Goal: Task Accomplishment & Management: Manage account settings

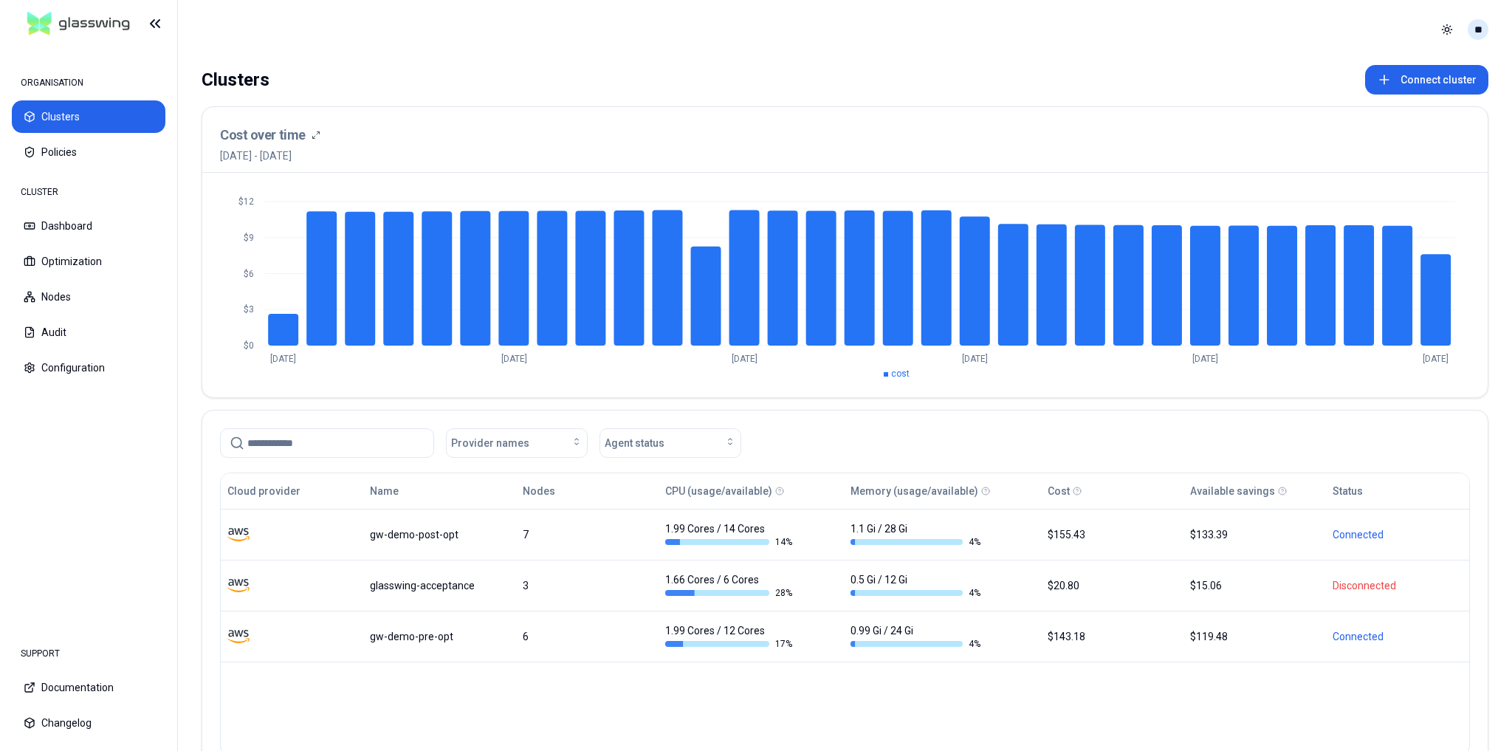
click at [1477, 24] on html "ORGANISATION Clusters Policies CLUSTER Dashboard Optimization Nodes Audit Confi…" at bounding box center [756, 375] width 1512 height 751
click at [1421, 123] on div "Logout" at bounding box center [1406, 135] width 158 height 24
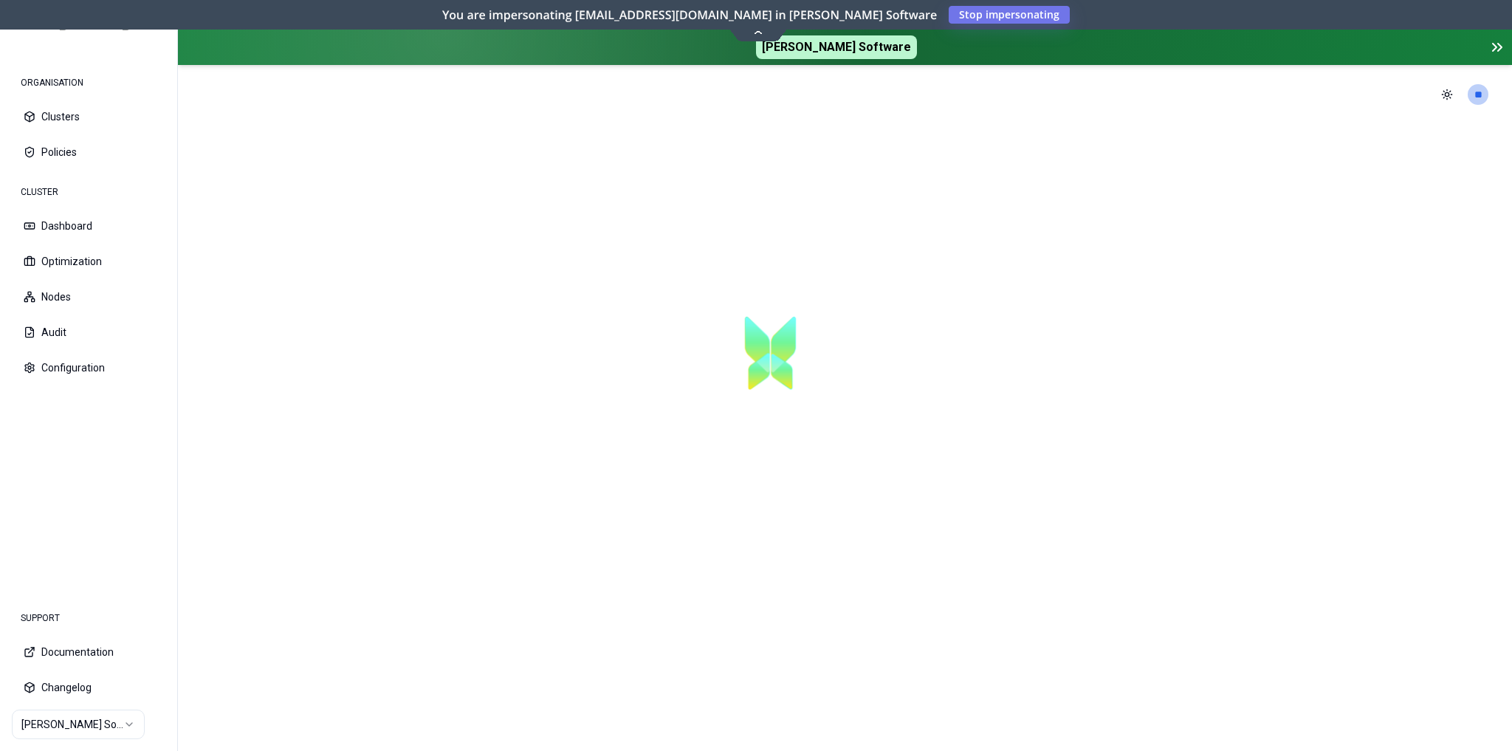
click at [50, 716] on html "ORGANISATION Clusters Policies CLUSTER Dashboard Optimization Nodes Audit Confi…" at bounding box center [756, 375] width 1512 height 751
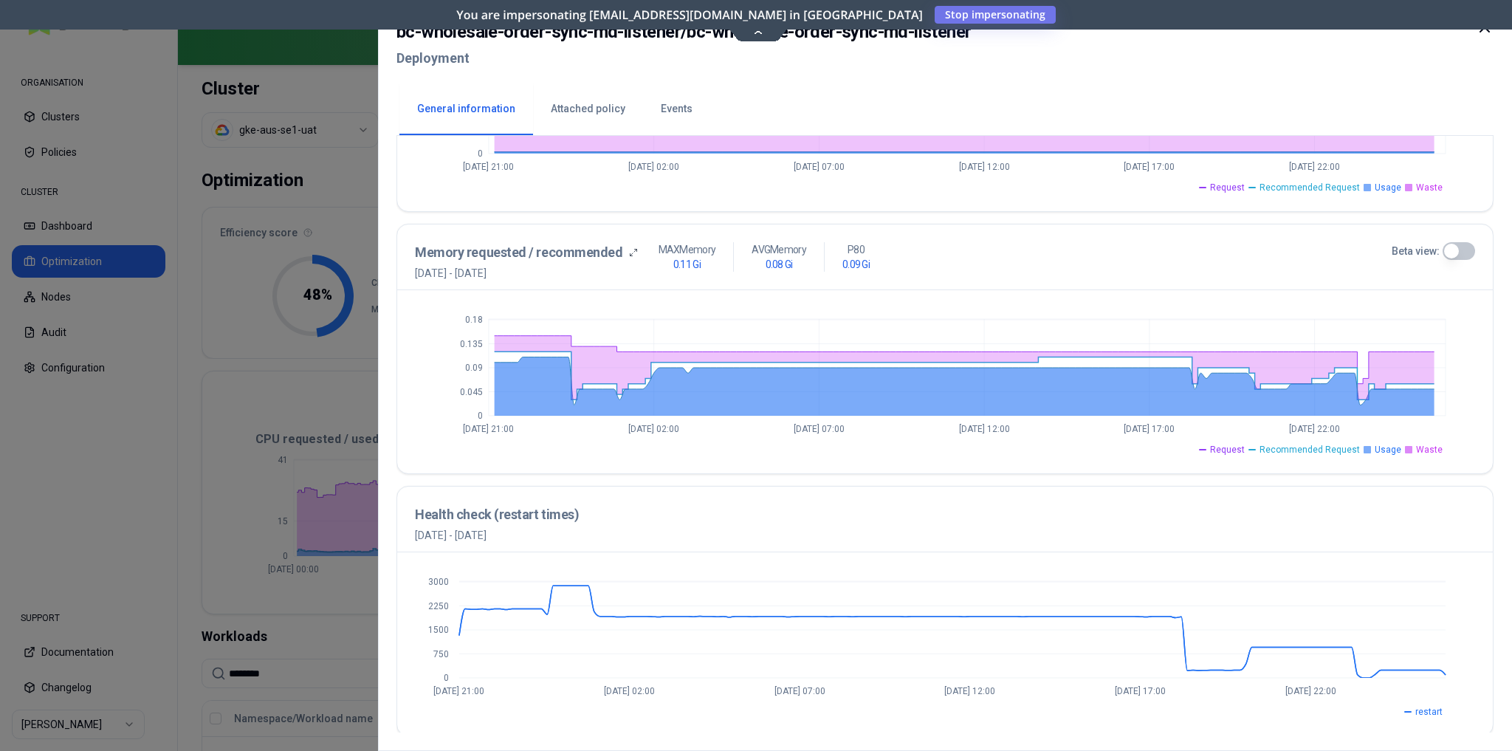
scroll to position [496, 0]
drag, startPoint x: 893, startPoint y: 545, endPoint x: 803, endPoint y: 535, distance: 90.7
click at [803, 535] on div "Health check (restart times) 10th September 2025 - 17th September 2025" at bounding box center [945, 523] width 1060 height 38
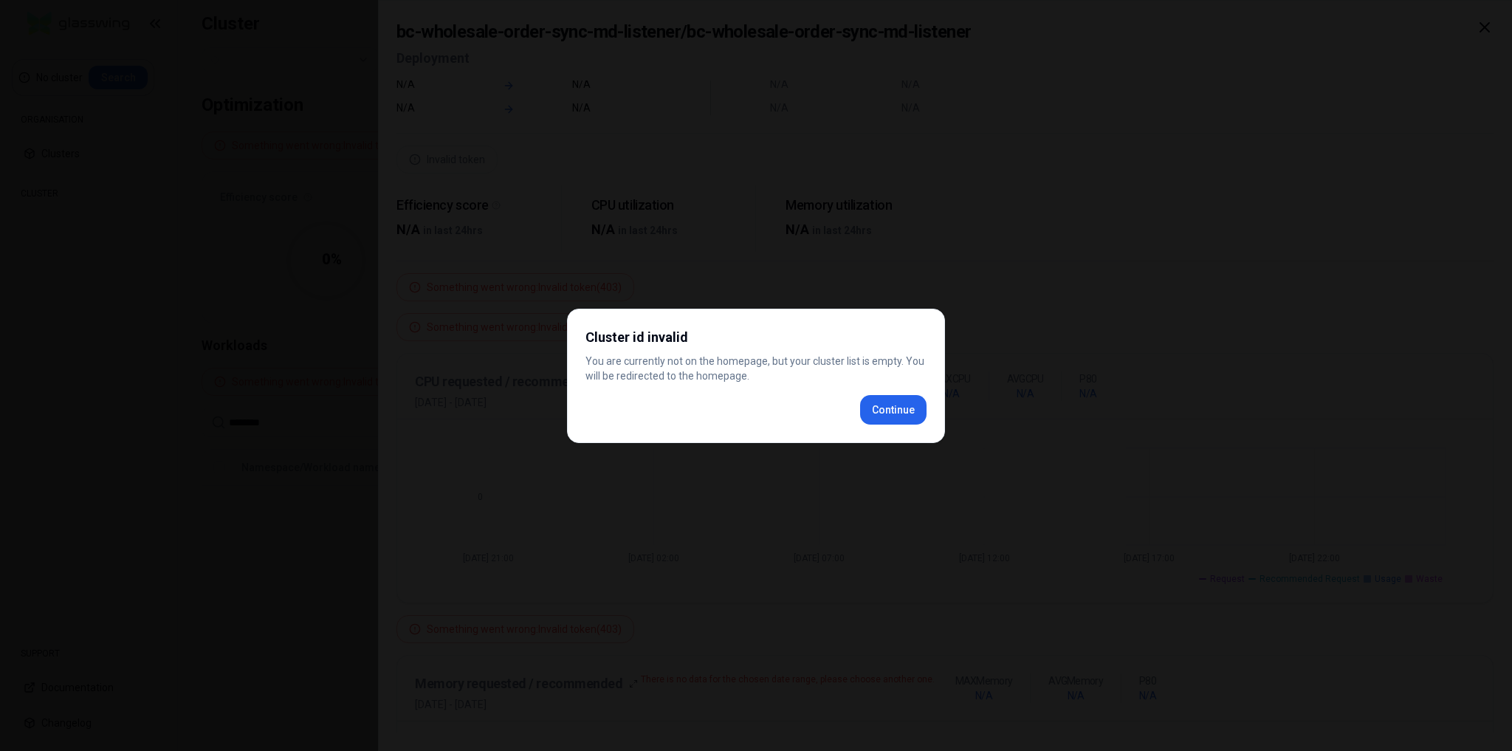
scroll to position [338, 0]
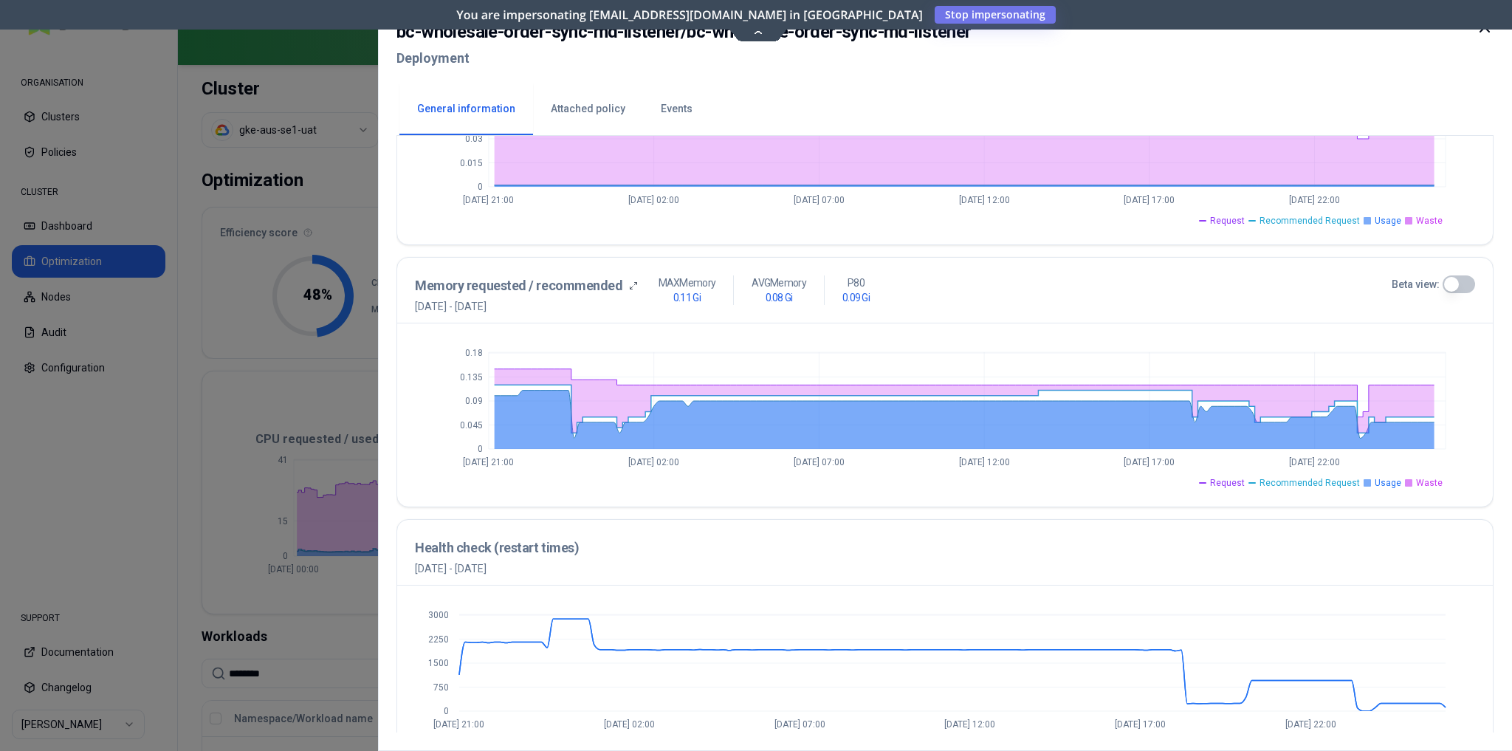
scroll to position [473, 0]
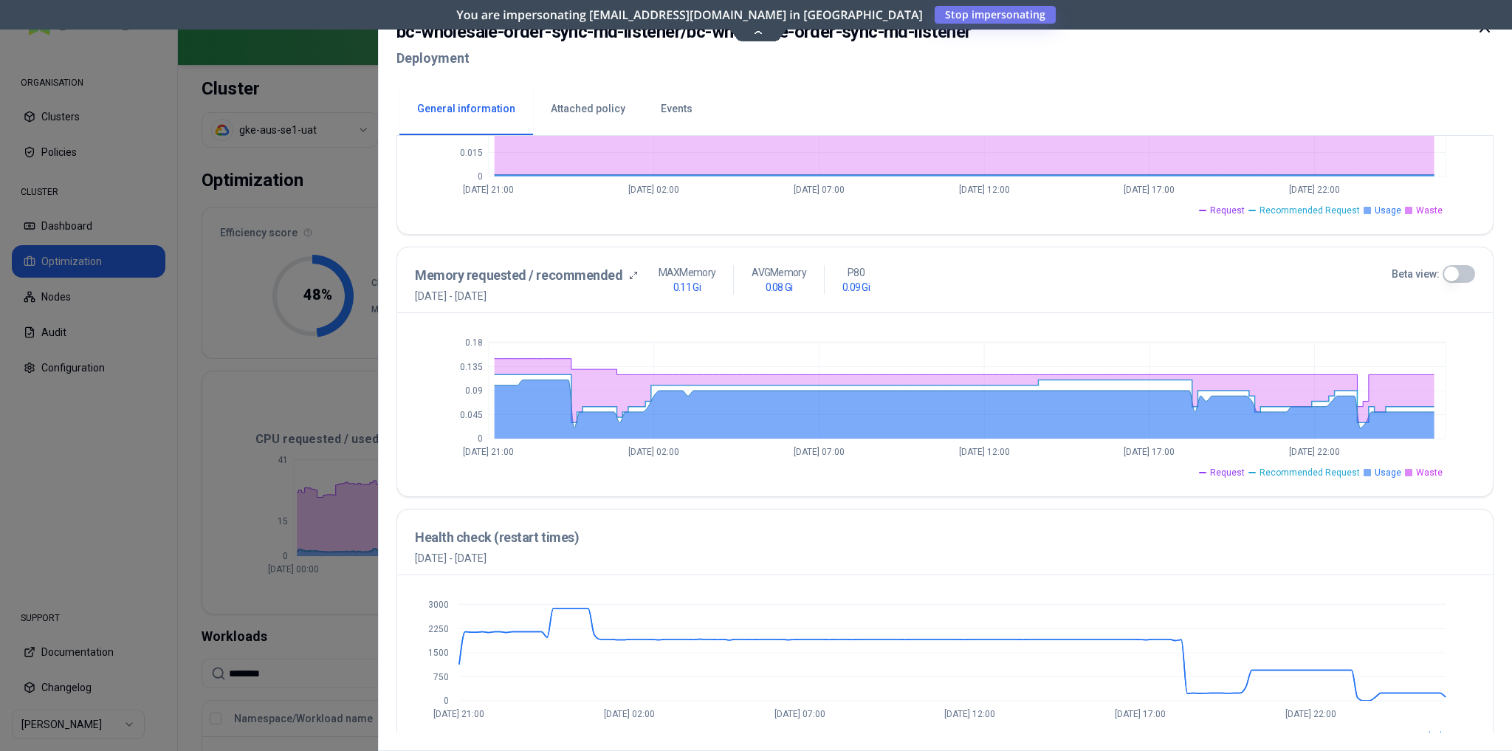
click at [1453, 269] on button "Beta view:" at bounding box center [1459, 274] width 32 height 18
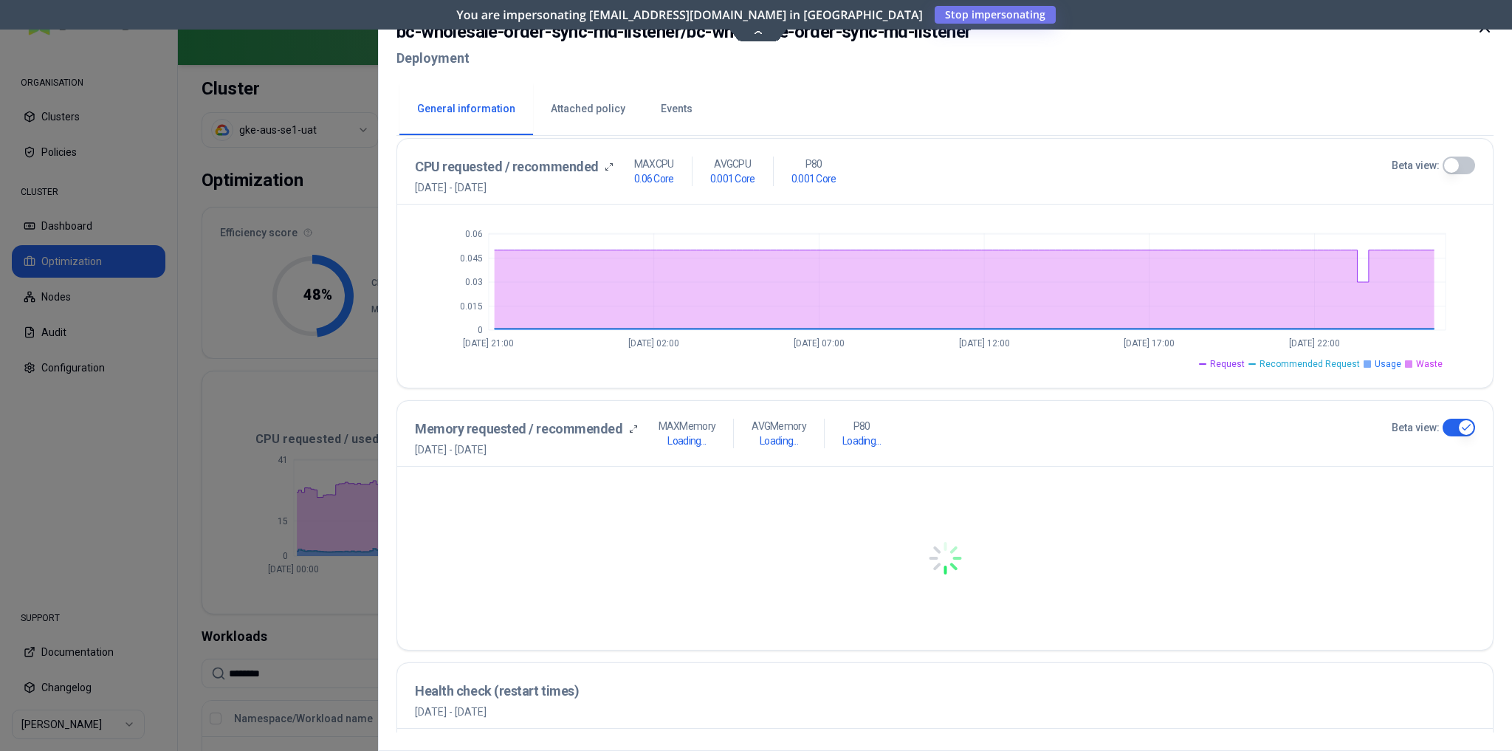
scroll to position [236, 0]
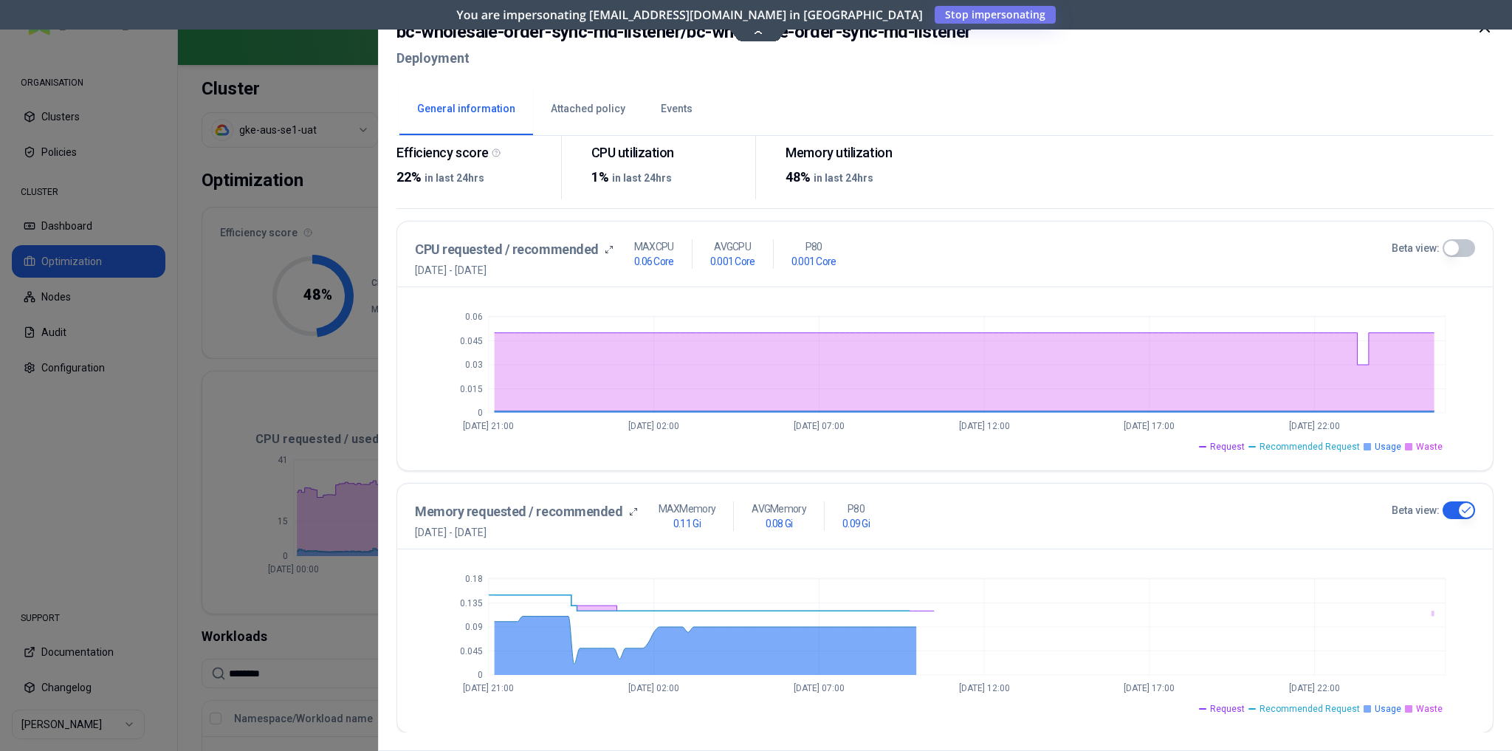
click at [1455, 242] on button "Beta view:" at bounding box center [1459, 248] width 32 height 18
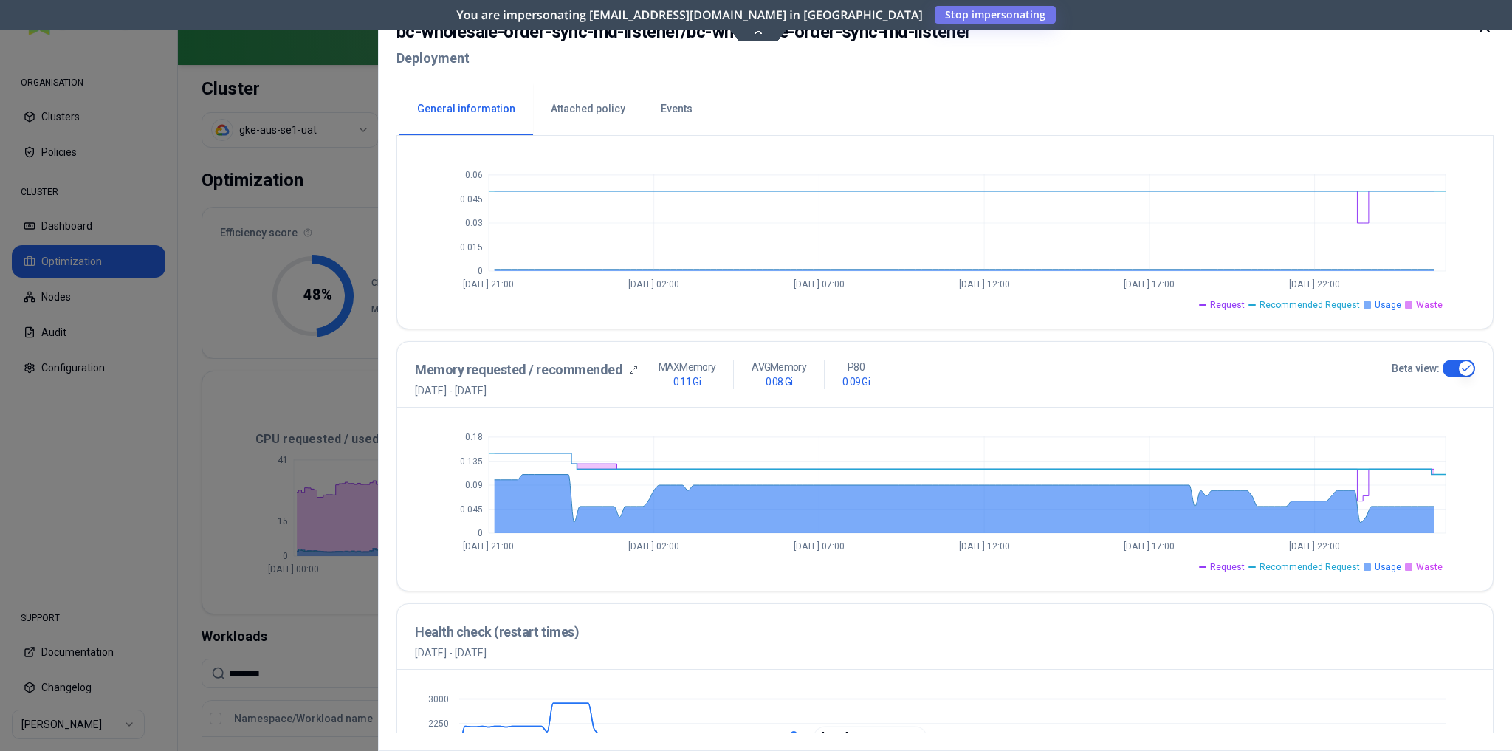
scroll to position [496, 0]
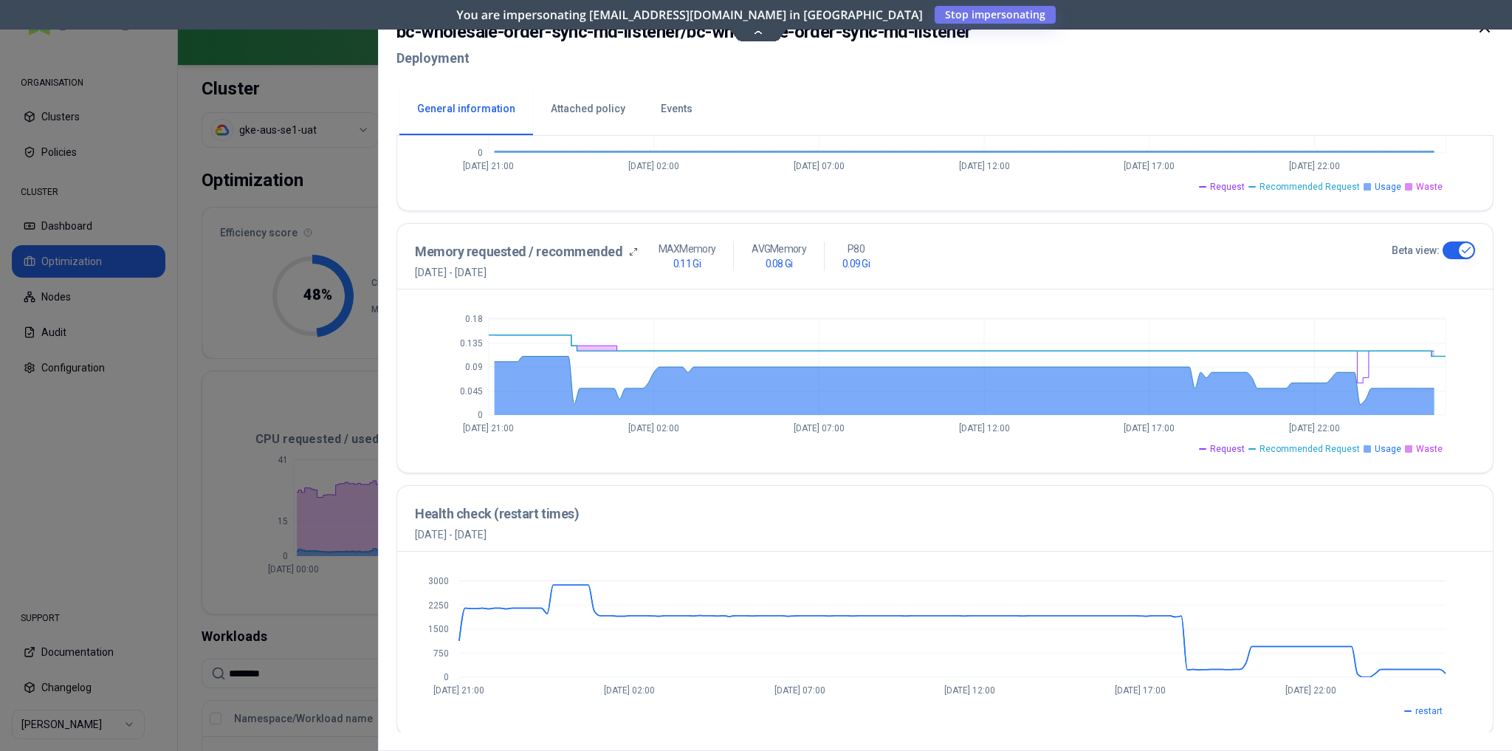
click at [571, 114] on button "Attached policy" at bounding box center [588, 109] width 110 height 52
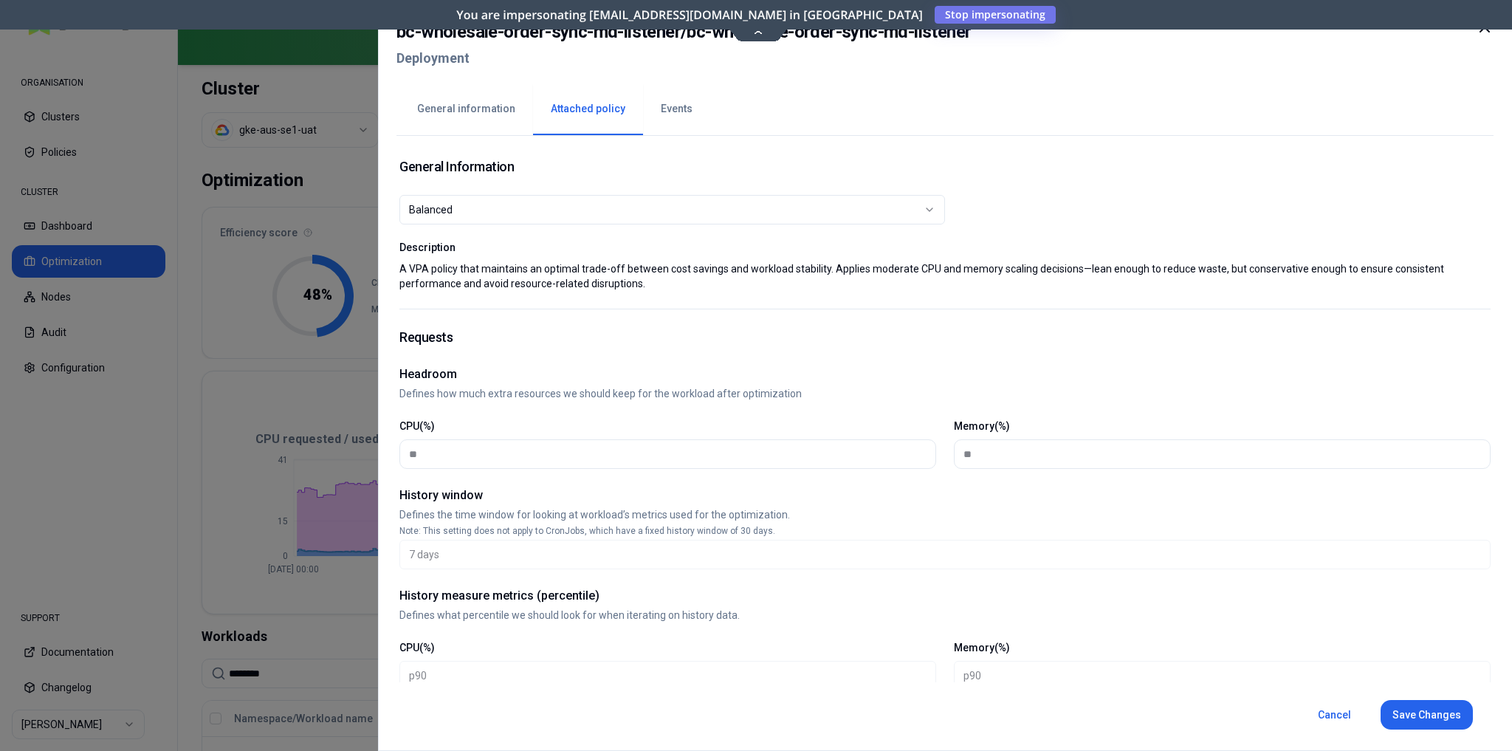
click at [458, 111] on button "General information" at bounding box center [466, 109] width 134 height 52
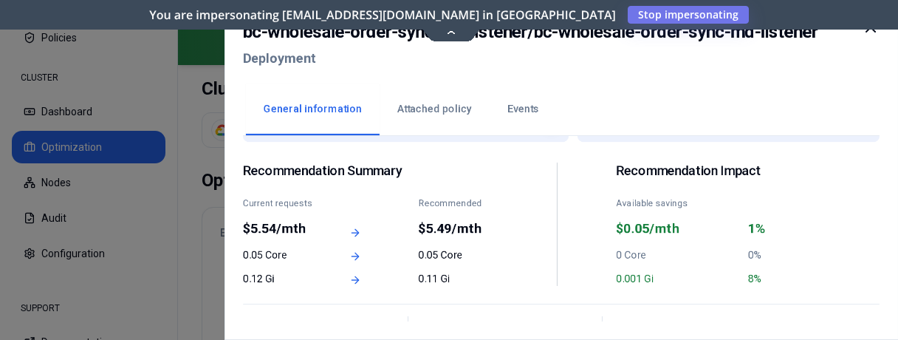
scroll to position [65, 0]
